Goal: Transaction & Acquisition: Book appointment/travel/reservation

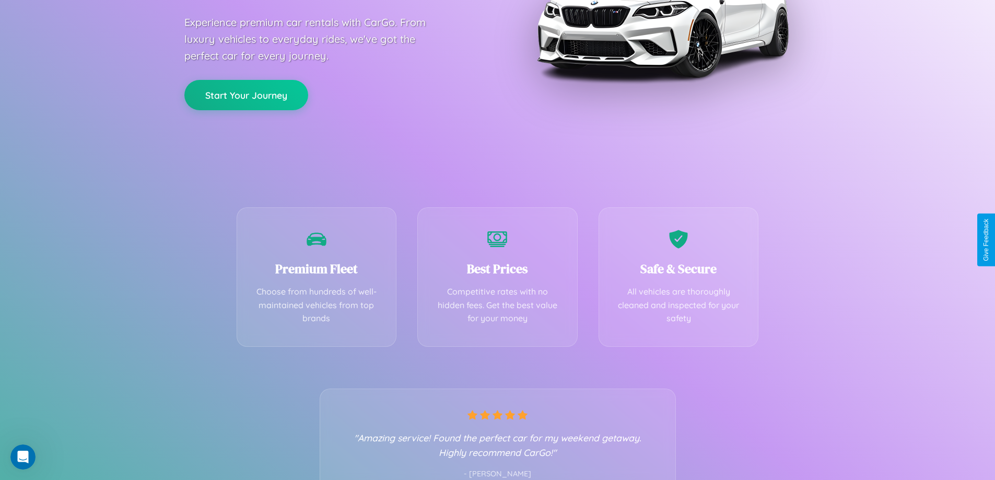
scroll to position [206, 0]
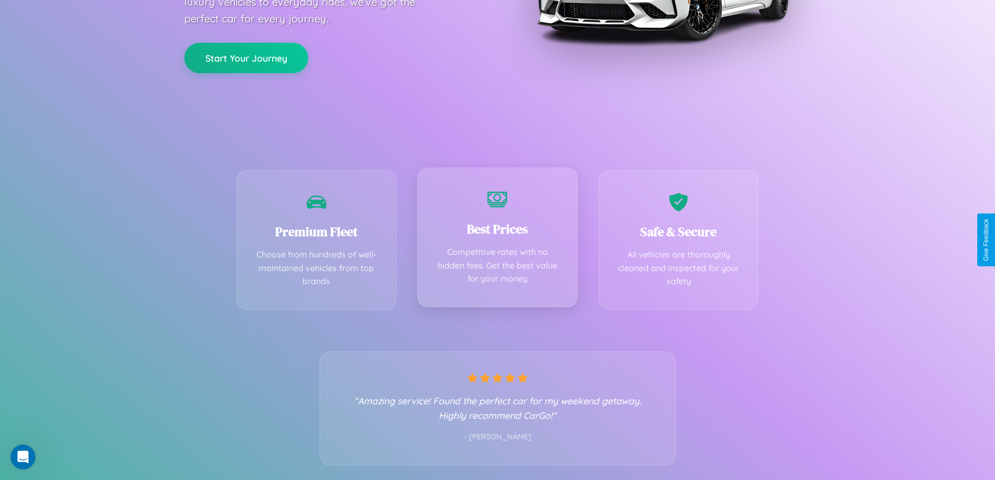
click at [497, 240] on div "Best Prices Competitive rates with no hidden fees. Get the best value for your …" at bounding box center [497, 237] width 160 height 139
click at [246, 57] on button "Start Your Journey" at bounding box center [246, 57] width 124 height 30
click at [246, 56] on button "Start Your Journey" at bounding box center [246, 57] width 124 height 30
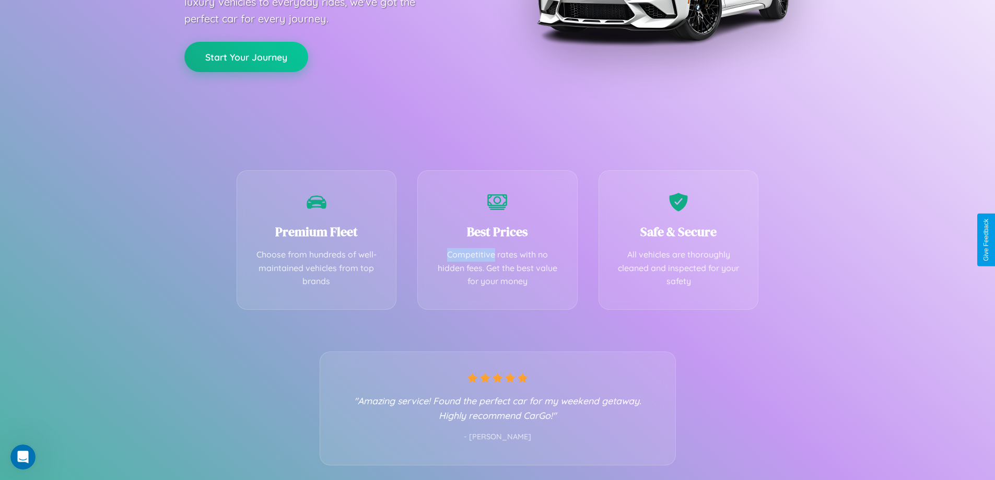
click at [246, 56] on button "Start Your Journey" at bounding box center [246, 57] width 124 height 30
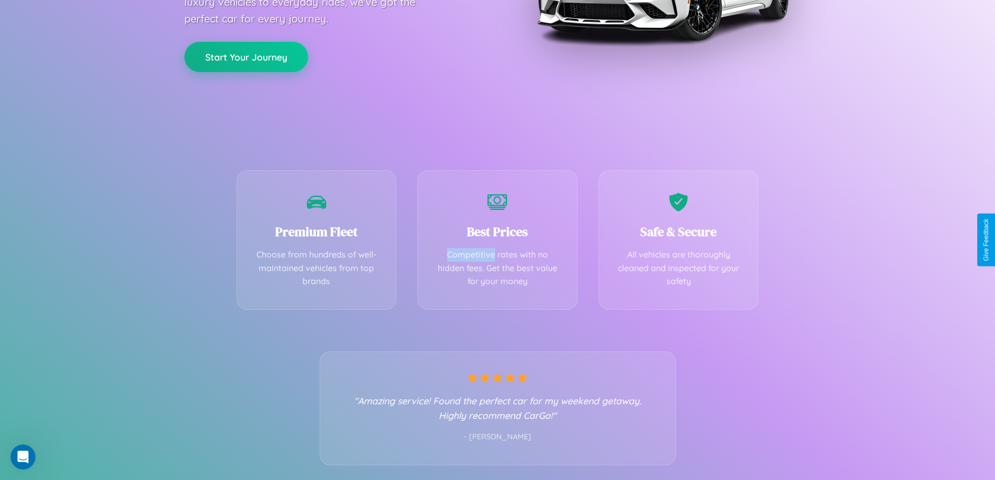
click at [246, 56] on button "Start Your Journey" at bounding box center [246, 57] width 124 height 30
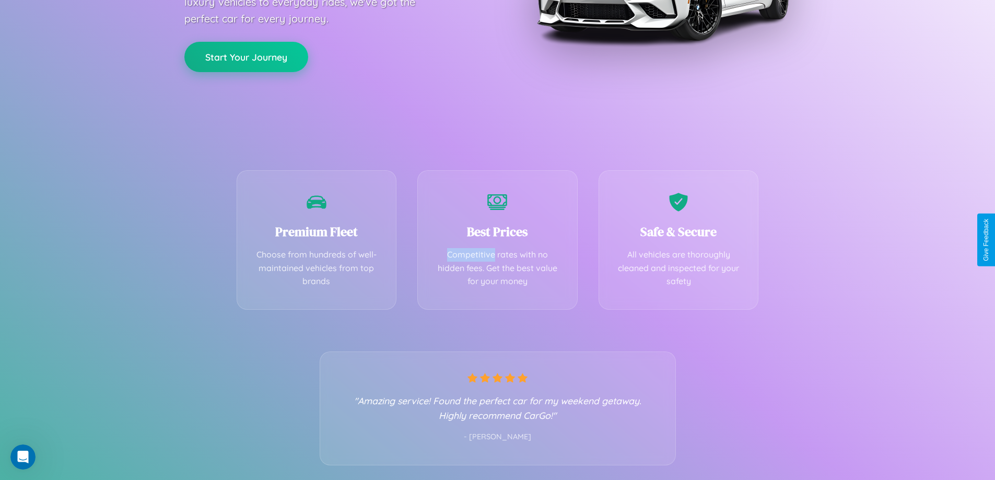
click at [246, 56] on button "Start Your Journey" at bounding box center [246, 57] width 124 height 30
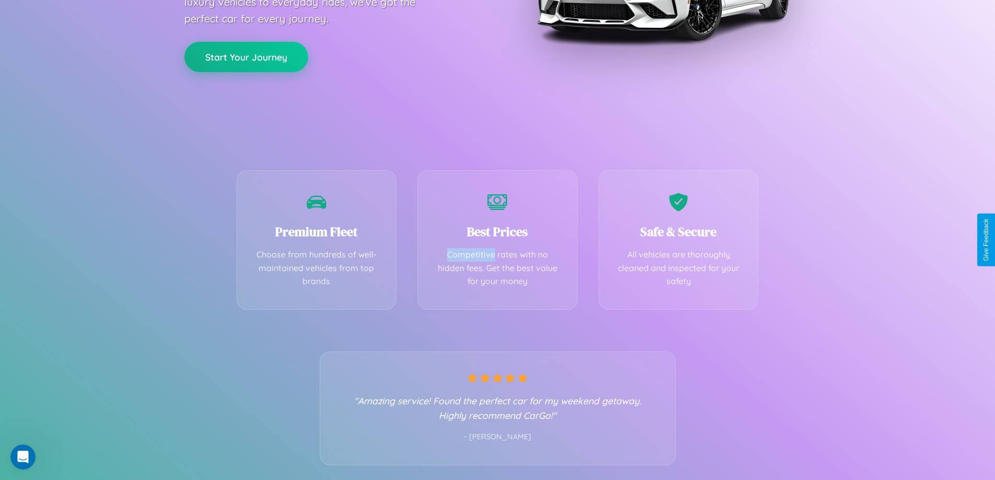
click at [246, 56] on button "Start Your Journey" at bounding box center [246, 57] width 124 height 30
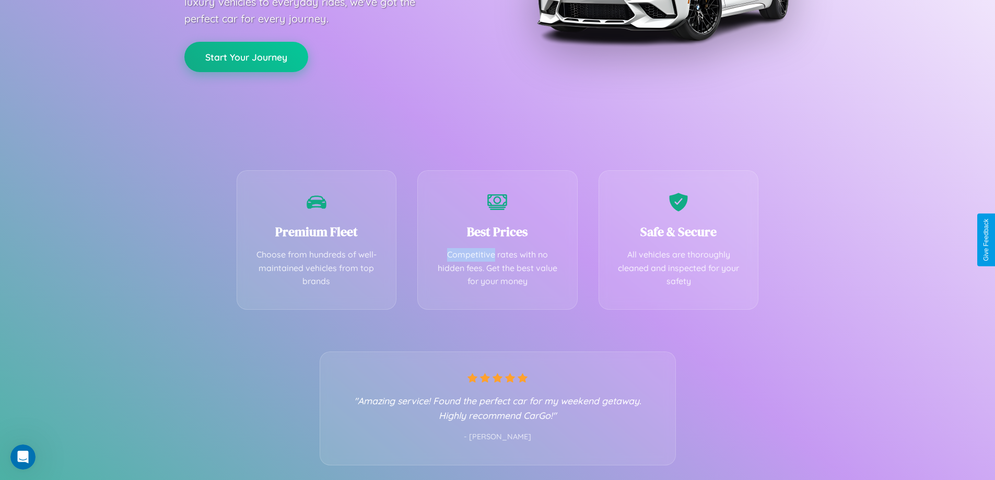
click at [246, 56] on button "Start Your Journey" at bounding box center [246, 57] width 124 height 30
